Goal: Find specific page/section: Find specific page/section

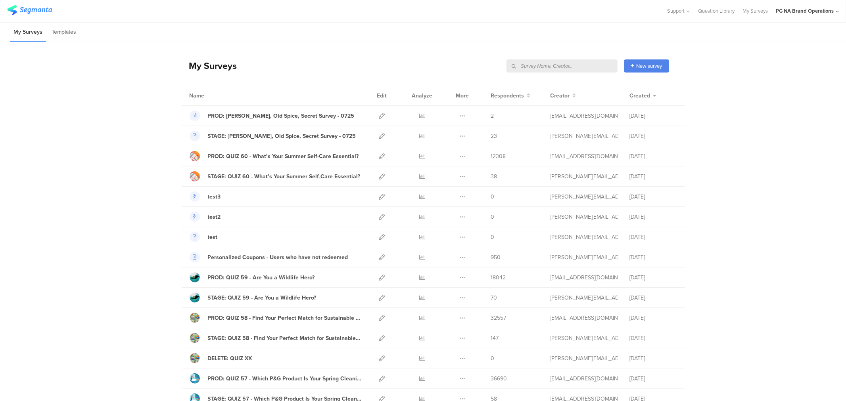
click at [580, 66] on input "text" at bounding box center [562, 65] width 111 height 13
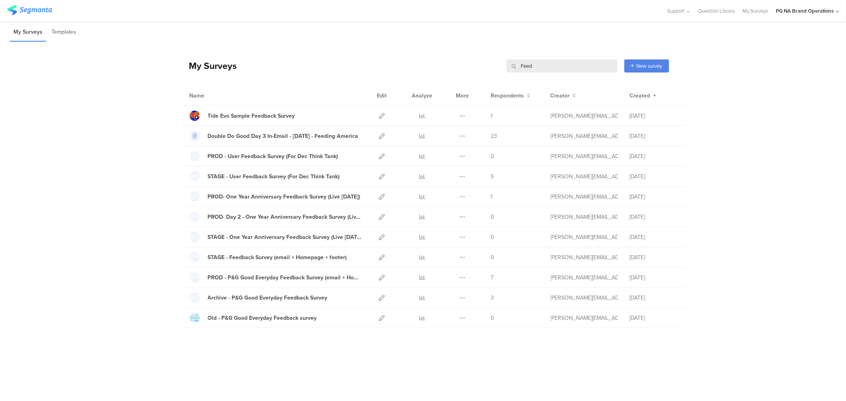
click at [522, 67] on input "Feed" at bounding box center [562, 65] width 111 height 13
type input "Feed"
